Goal: Find specific page/section: Find specific page/section

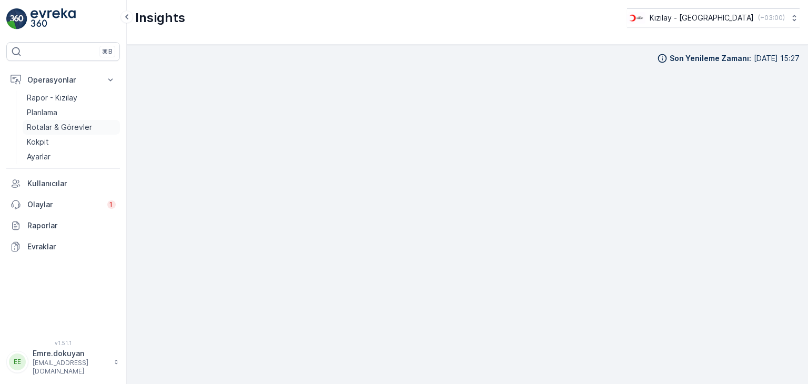
click at [47, 125] on p "Rotalar & Görevler" at bounding box center [59, 127] width 65 height 11
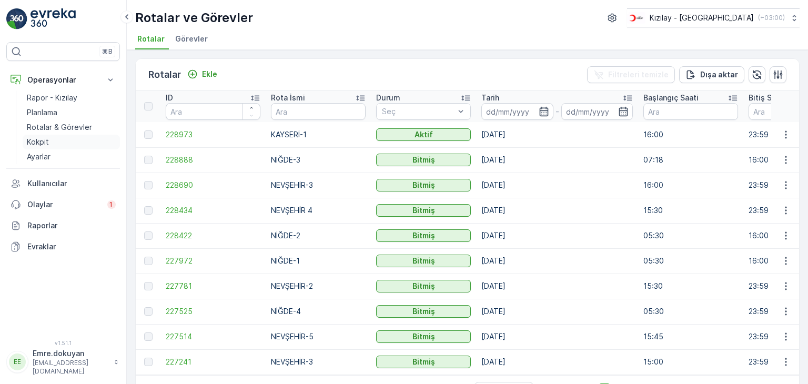
click at [47, 137] on p "Kokpit" at bounding box center [38, 142] width 22 height 11
